Goal: Complete application form

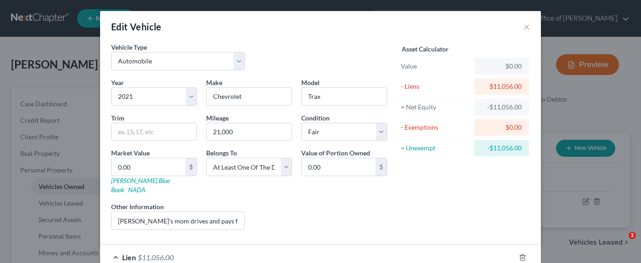
select select "0"
select select "5"
select select "3"
select select "45"
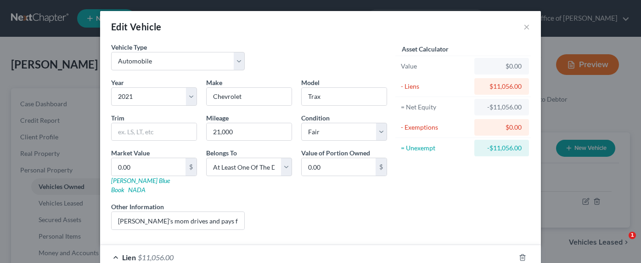
select select "3"
select select "0"
select select "2"
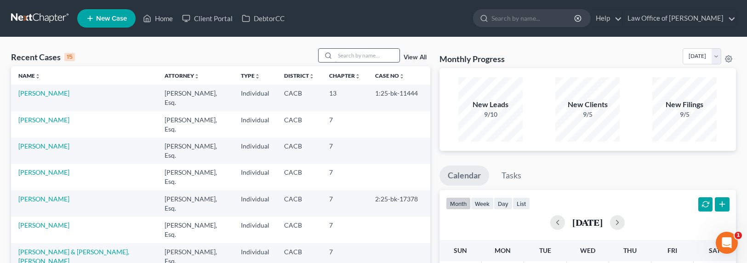
click at [356, 62] on input "search" at bounding box center [367, 55] width 64 height 13
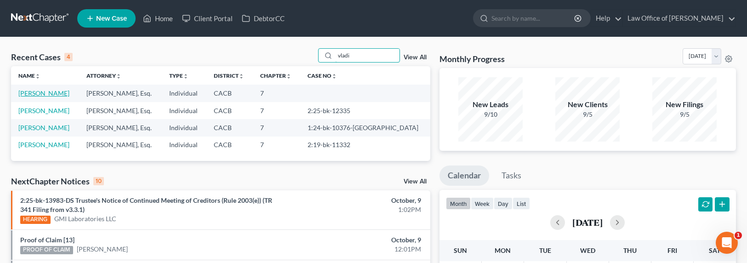
type input "vladi"
click at [56, 95] on link "[PERSON_NAME]" at bounding box center [43, 93] width 51 height 8
